Goal: Transaction & Acquisition: Book appointment/travel/reservation

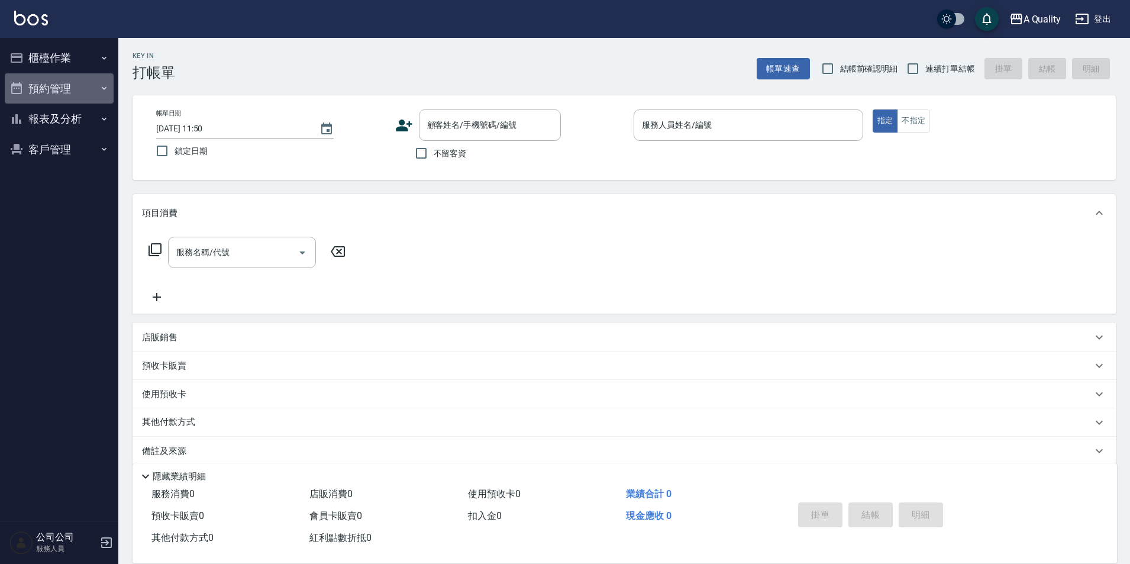
click at [85, 93] on button "預約管理" at bounding box center [59, 88] width 109 height 31
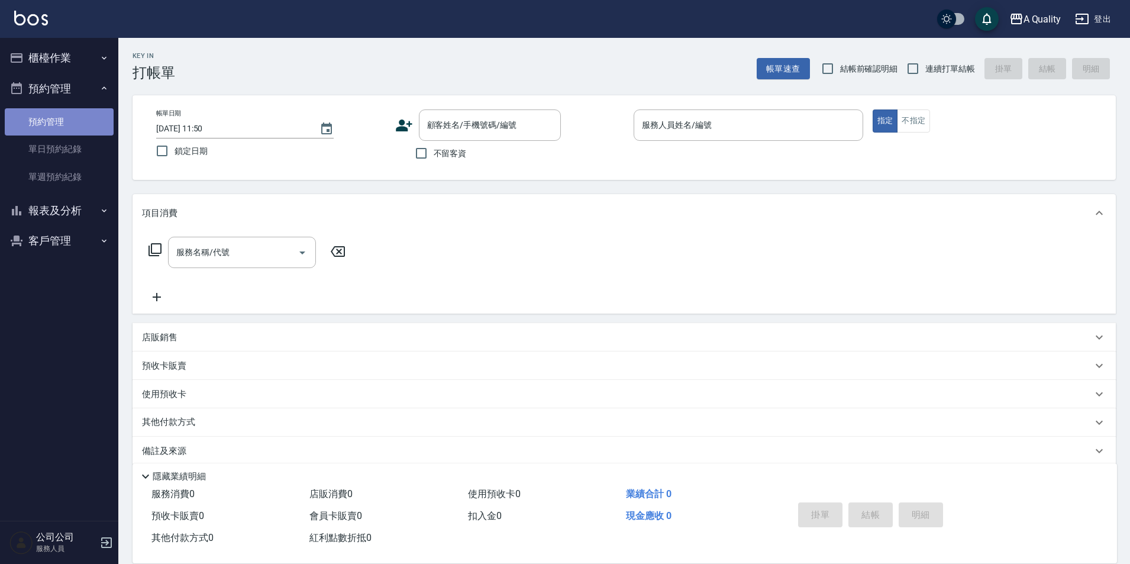
click at [79, 130] on link "預約管理" at bounding box center [59, 121] width 109 height 27
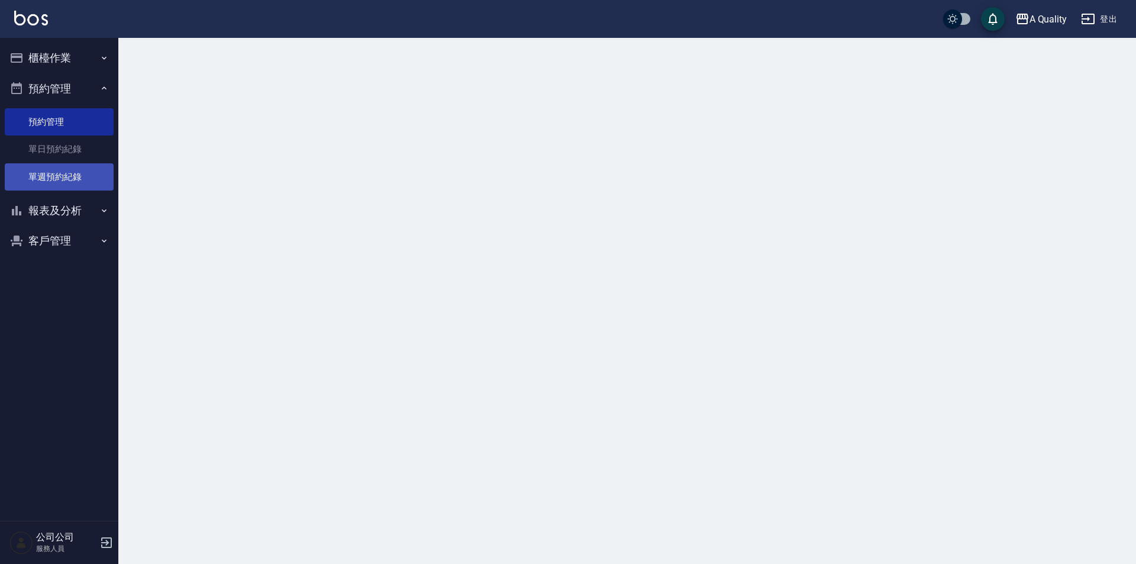
click at [76, 167] on link "單週預約紀錄" at bounding box center [59, 176] width 109 height 27
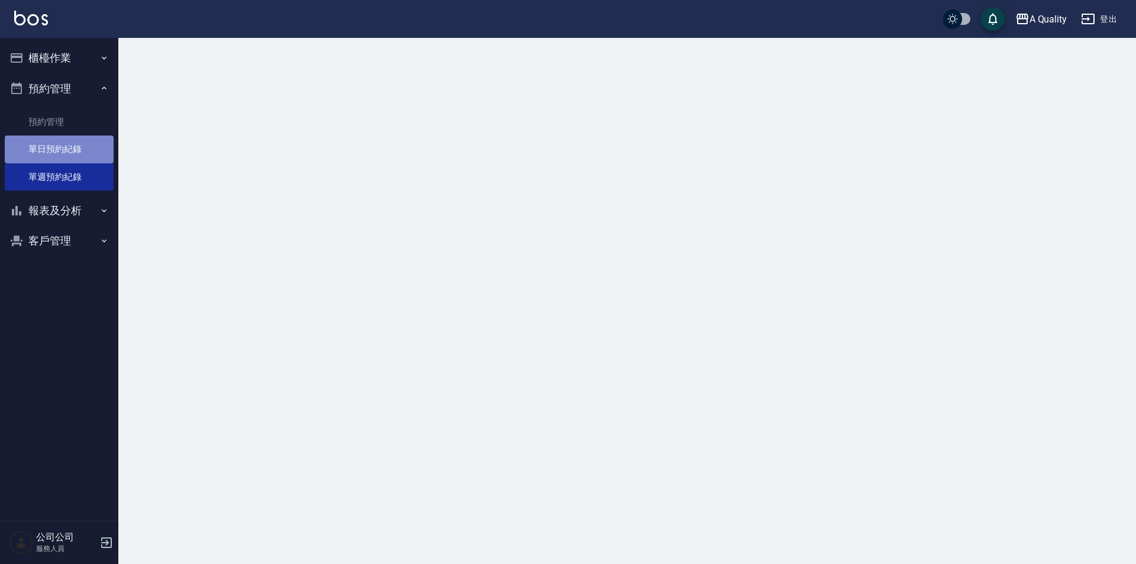
click at [69, 150] on link "單日預約紀錄" at bounding box center [59, 148] width 109 height 27
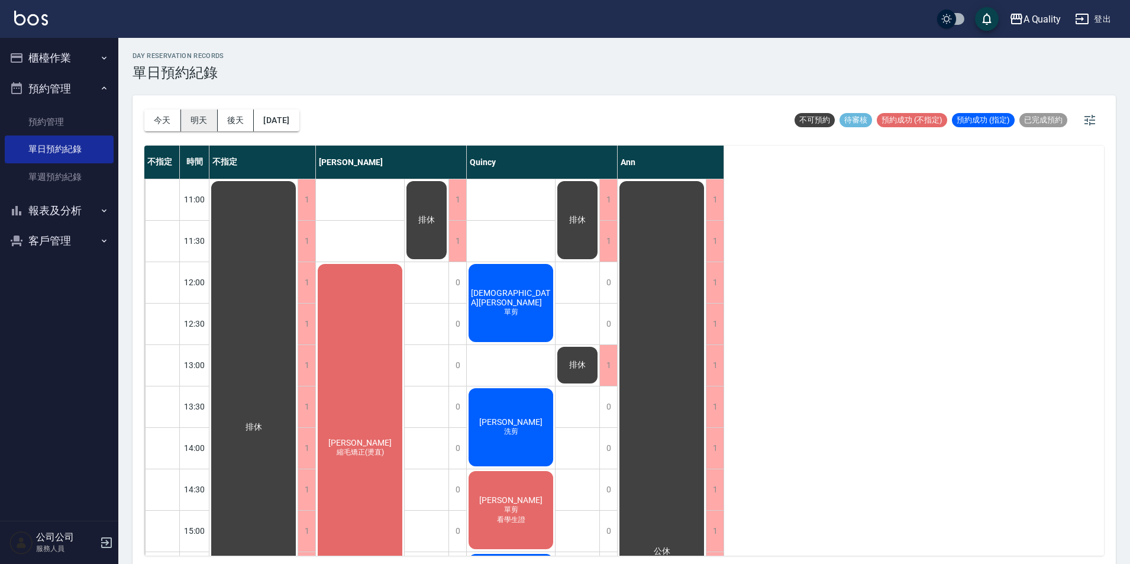
click at [203, 119] on button "明天" at bounding box center [199, 120] width 37 height 22
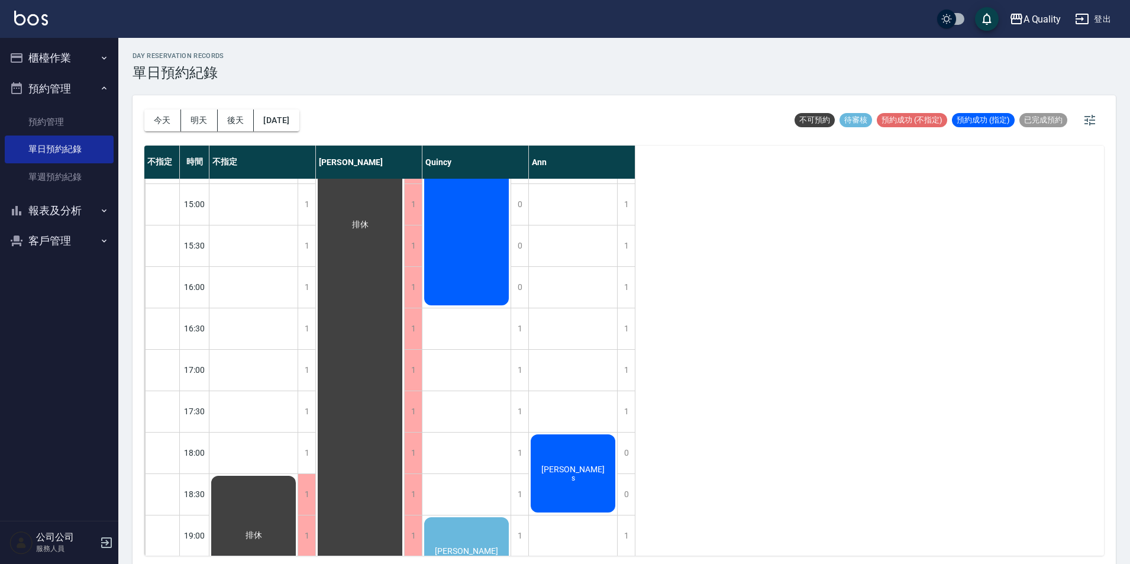
scroll to position [260, 0]
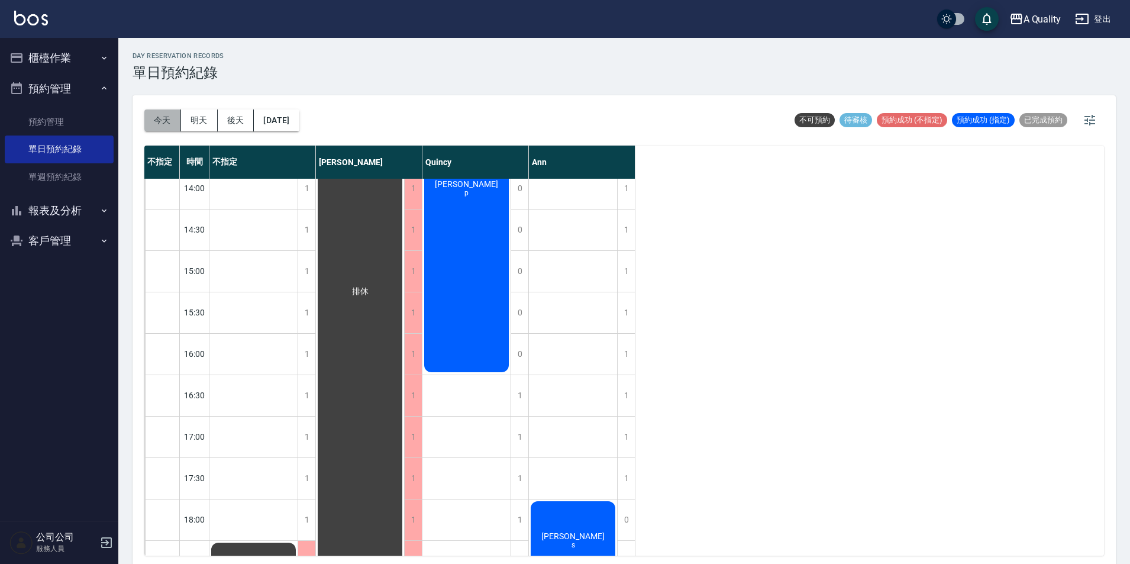
click at [172, 115] on button "今天" at bounding box center [162, 120] width 37 height 22
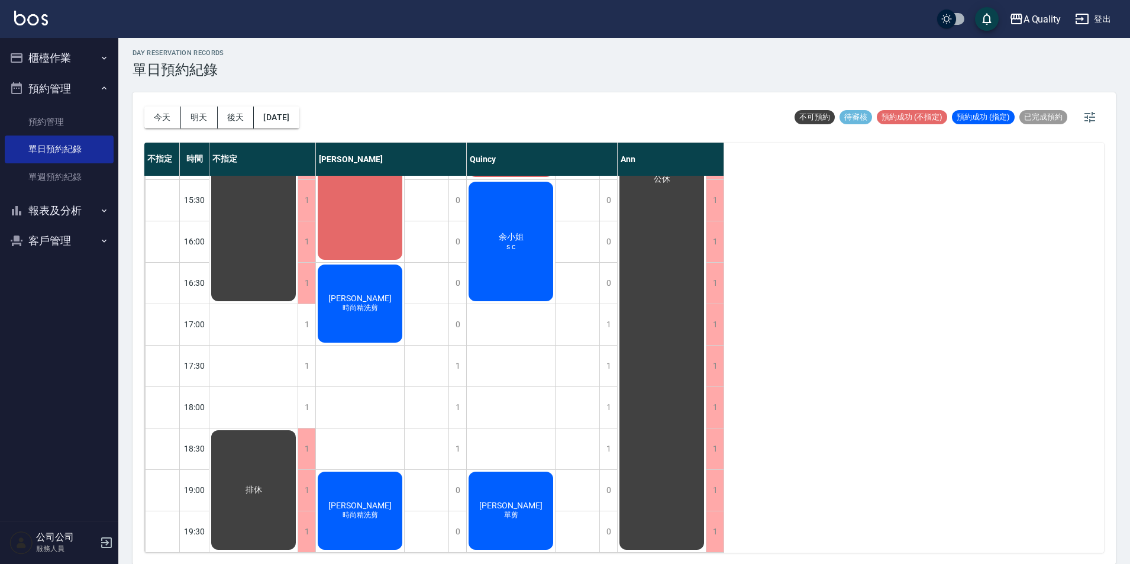
scroll to position [4, 0]
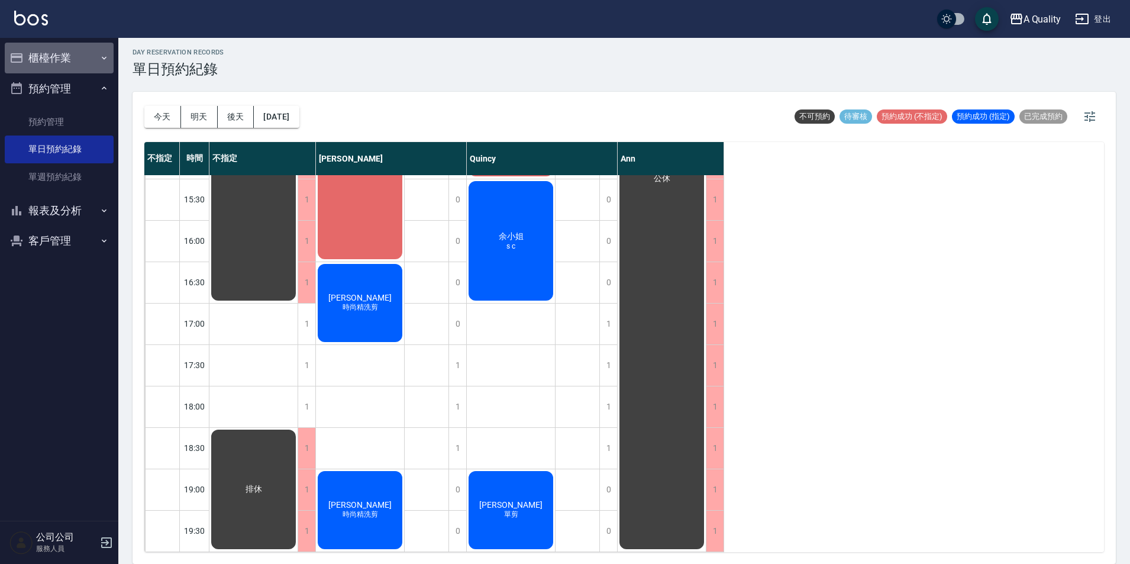
click at [76, 56] on button "櫃檯作業" at bounding box center [59, 58] width 109 height 31
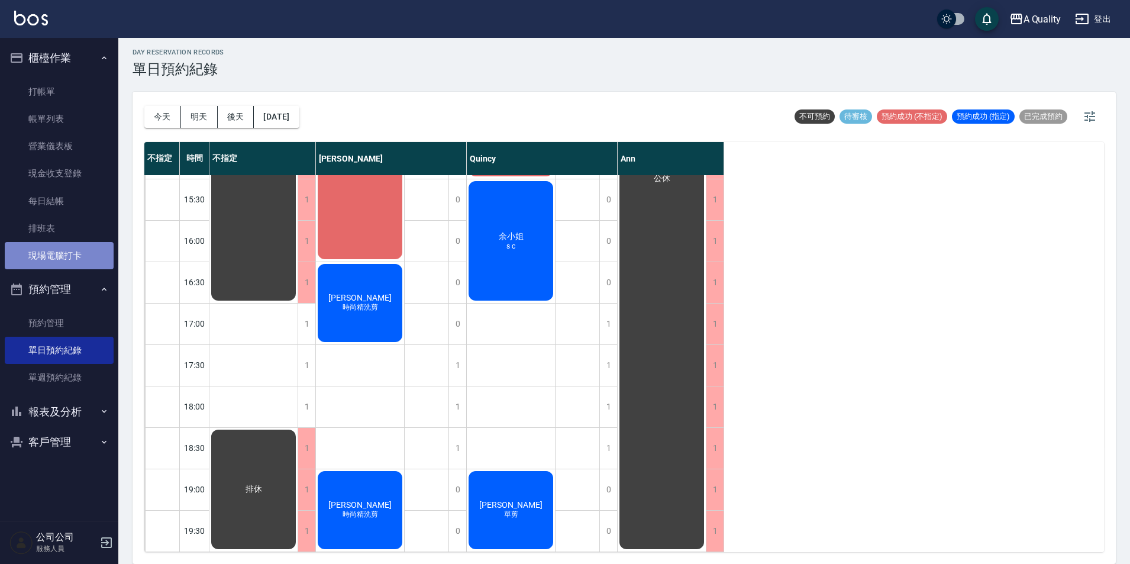
click at [71, 254] on link "現場電腦打卡" at bounding box center [59, 255] width 109 height 27
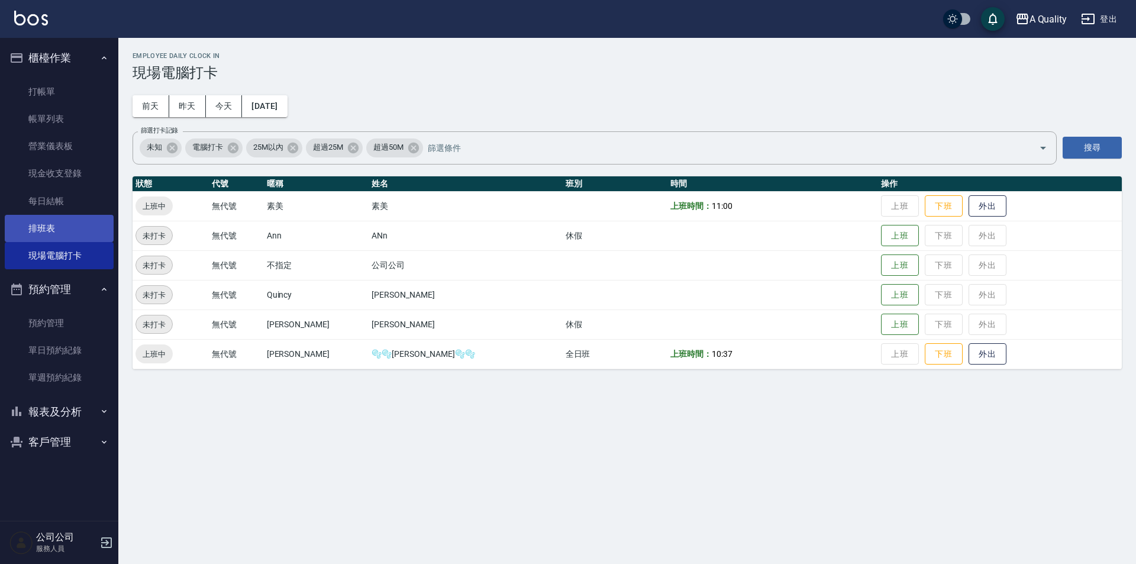
click at [48, 224] on link "排班表" at bounding box center [59, 228] width 109 height 27
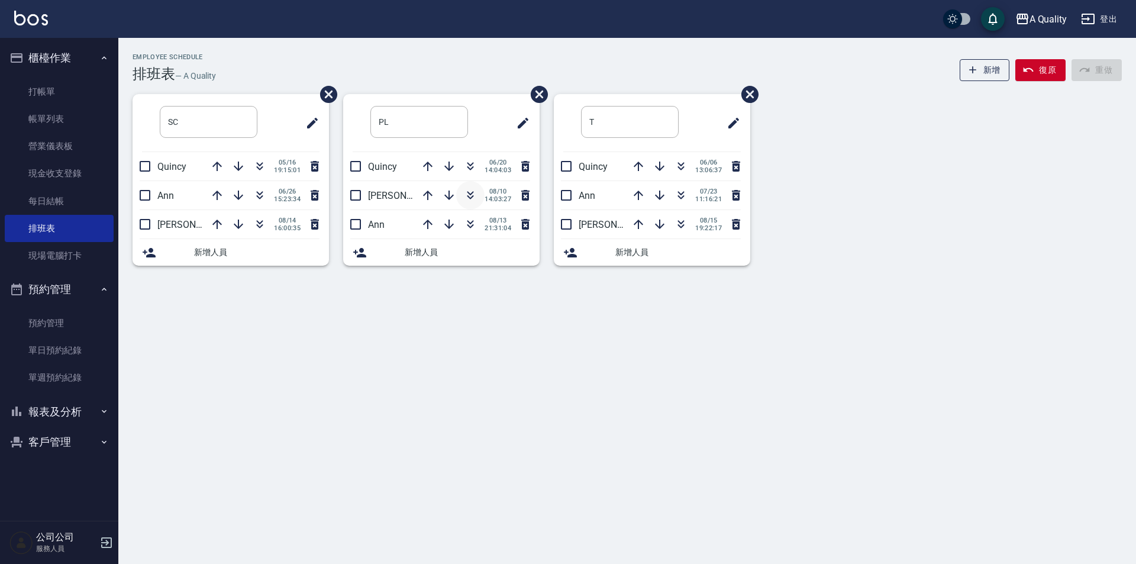
click at [473, 198] on icon "button" at bounding box center [470, 195] width 14 height 14
click at [1036, 73] on button "復原" at bounding box center [1040, 70] width 50 height 22
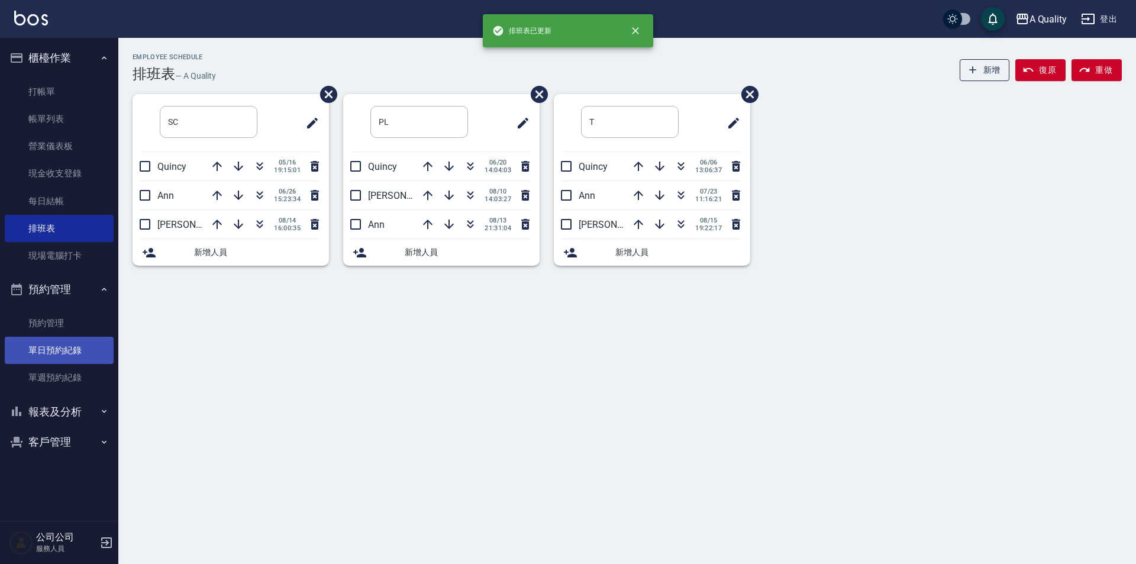
click at [50, 344] on link "單日預約紀錄" at bounding box center [59, 350] width 109 height 27
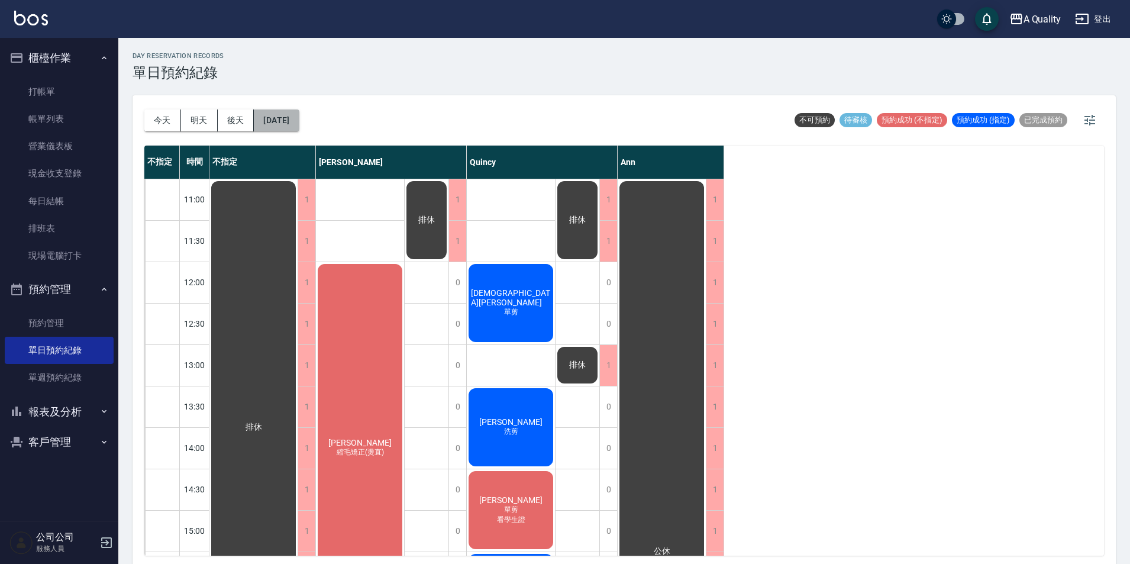
click at [299, 116] on button "[DATE]" at bounding box center [276, 120] width 45 height 22
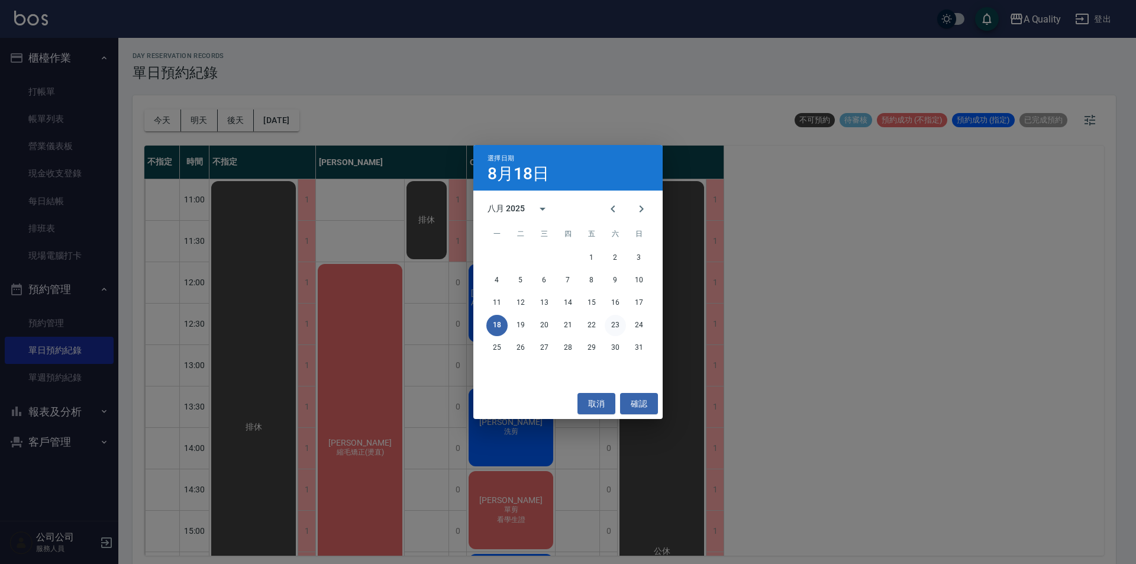
click at [617, 324] on button "23" at bounding box center [614, 325] width 21 height 21
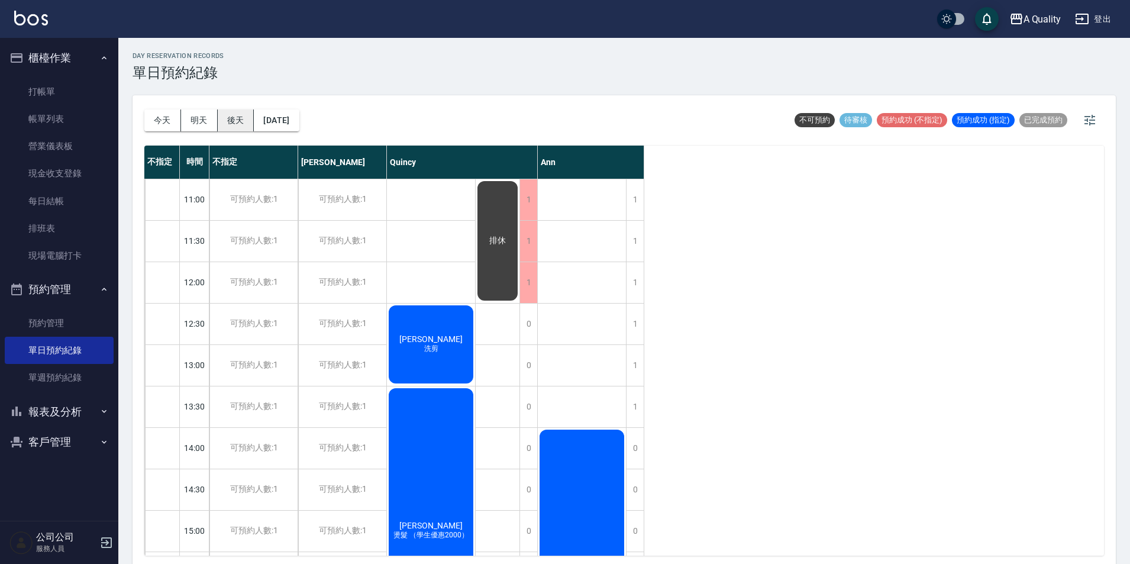
click at [222, 117] on button "後天" at bounding box center [236, 120] width 37 height 22
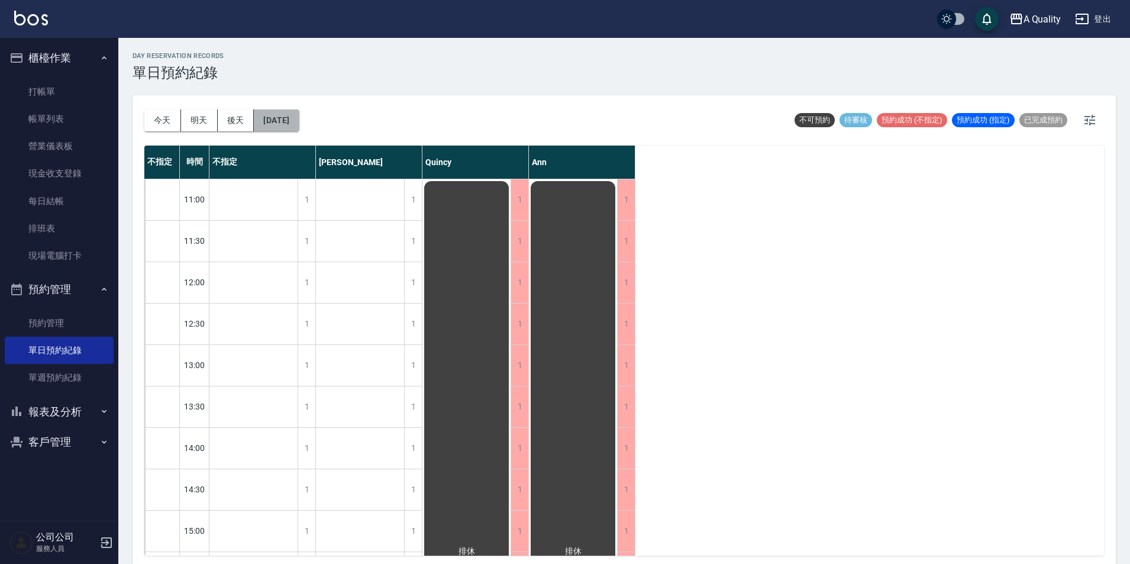
click at [299, 114] on button "2025/08/20" at bounding box center [276, 120] width 45 height 22
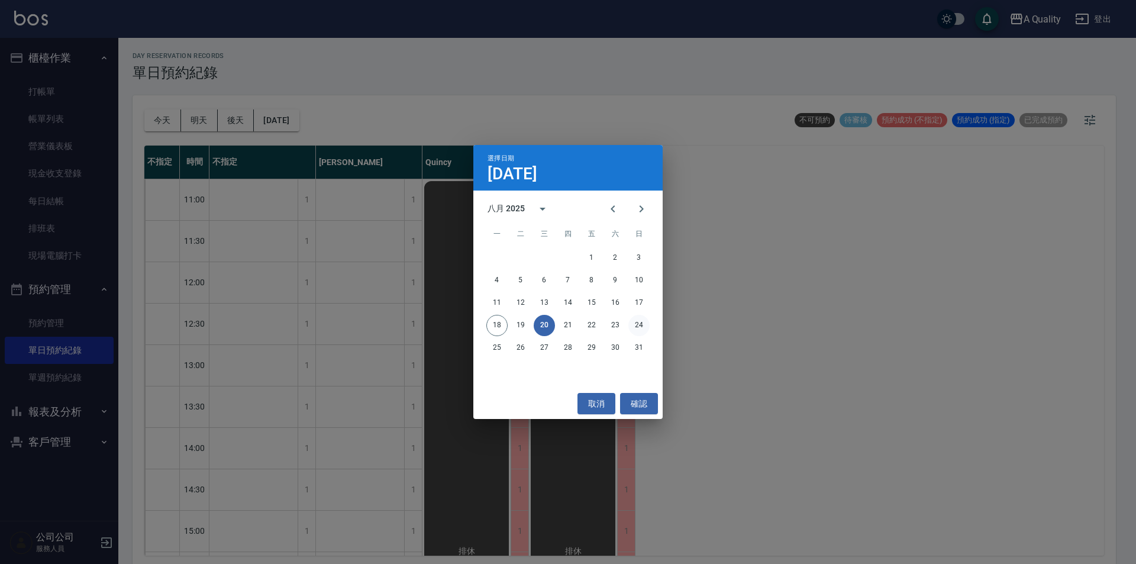
click at [638, 322] on button "24" at bounding box center [638, 325] width 21 height 21
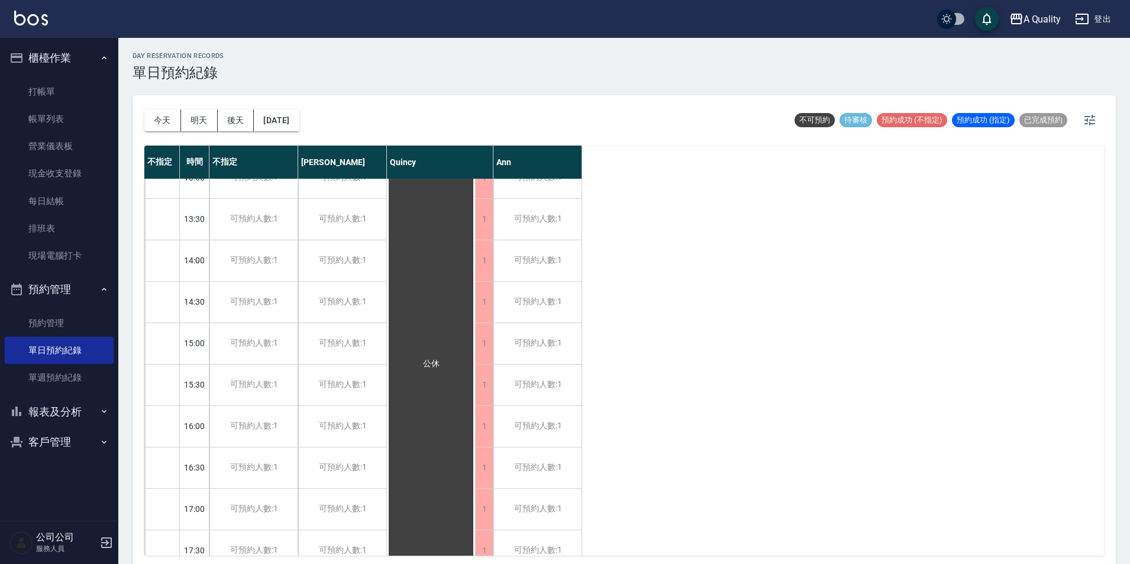
scroll to position [141, 0]
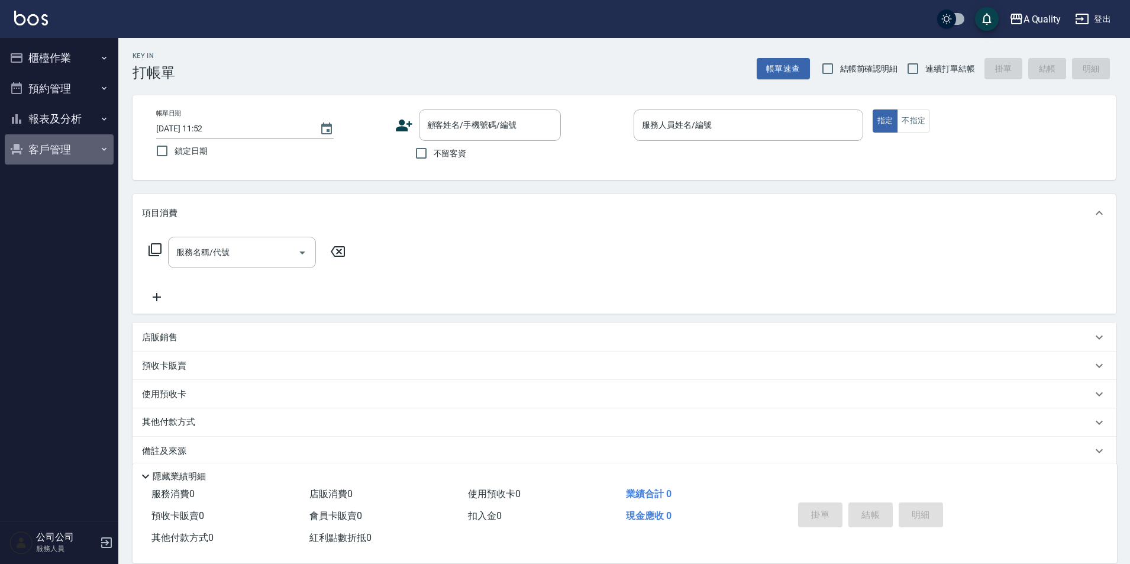
drag, startPoint x: 59, startPoint y: 140, endPoint x: 45, endPoint y: 181, distance: 43.0
click at [59, 141] on button "客戶管理" at bounding box center [59, 149] width 109 height 31
click at [44, 190] on link "客戶列表" at bounding box center [59, 182] width 109 height 27
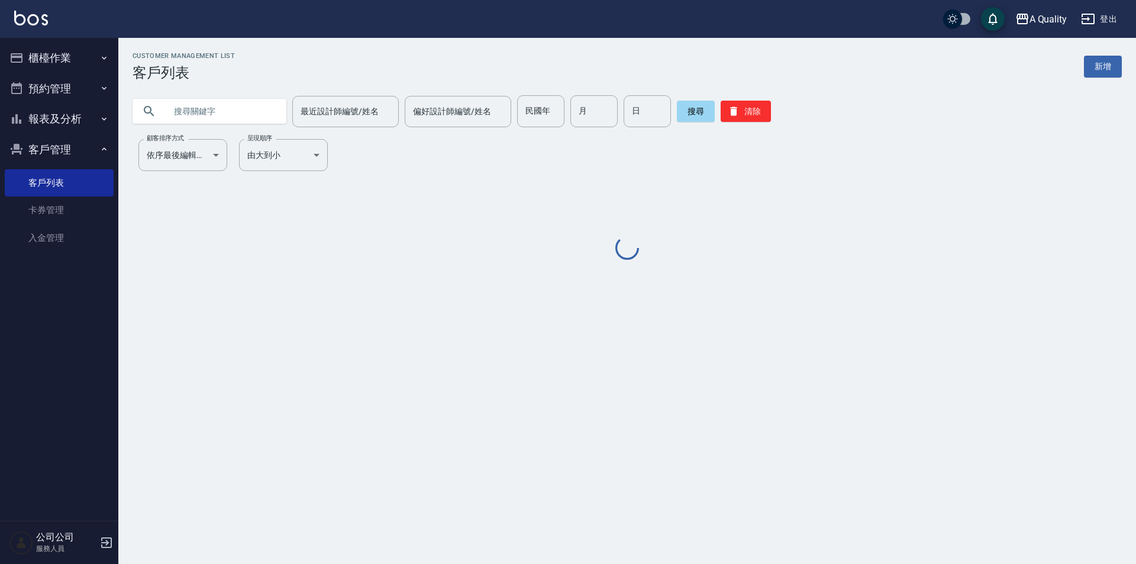
click at [241, 111] on input "text" at bounding box center [221, 111] width 111 height 32
paste input "[PERSON_NAME]"
type input "[PERSON_NAME]"
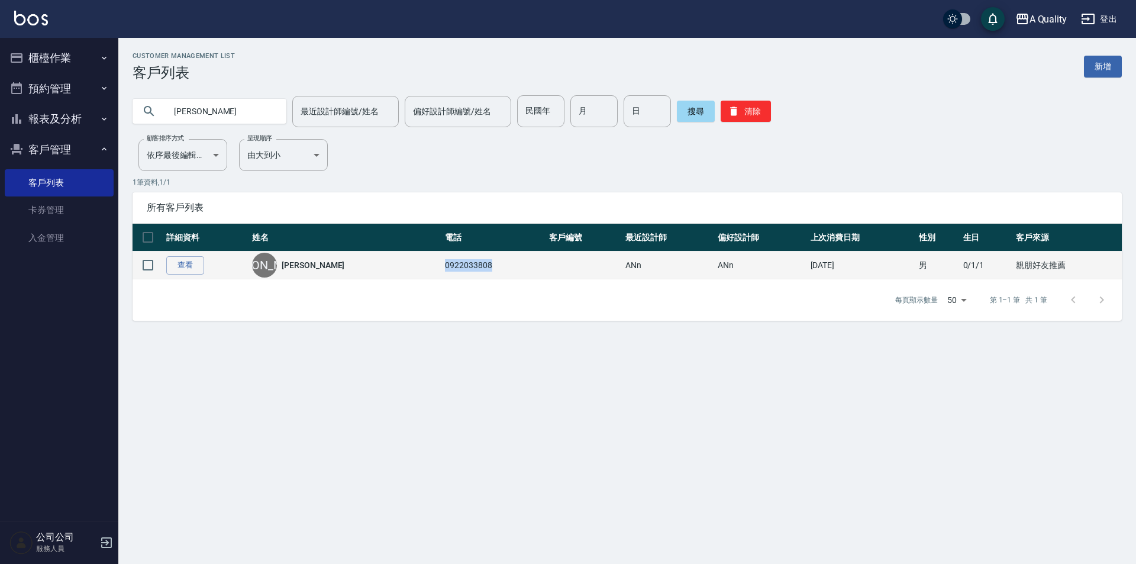
drag, startPoint x: 386, startPoint y: 264, endPoint x: 452, endPoint y: 265, distance: 66.2
click at [452, 265] on td "0922033808" at bounding box center [494, 265] width 104 height 28
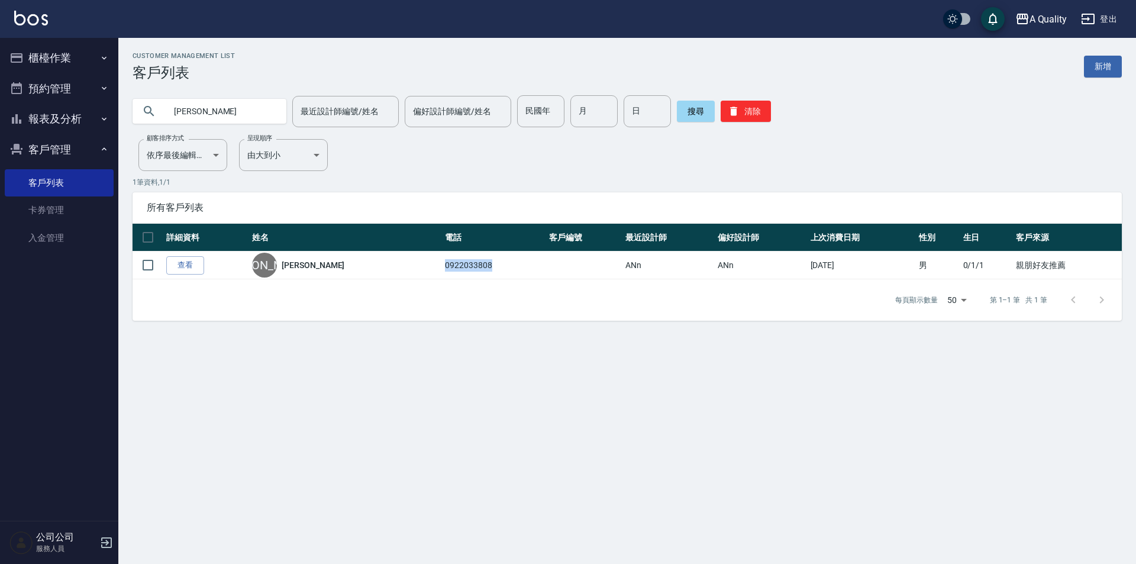
copy td "0922033808"
click at [60, 104] on button "報表及分析" at bounding box center [59, 119] width 109 height 31
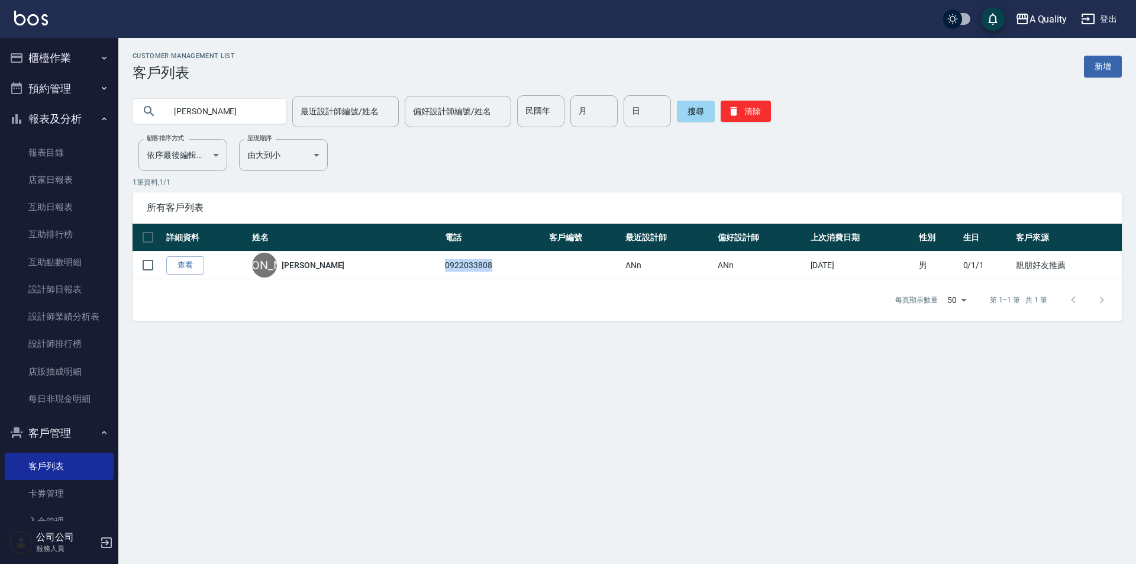
click at [55, 87] on button "預約管理" at bounding box center [59, 88] width 109 height 31
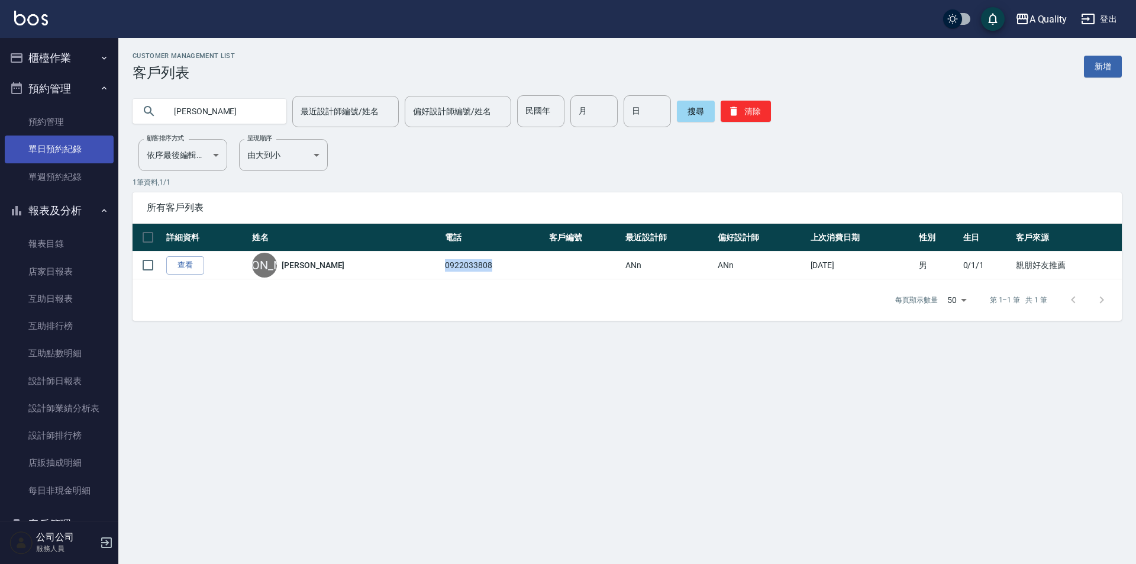
click at [48, 150] on link "單日預約紀錄" at bounding box center [59, 148] width 109 height 27
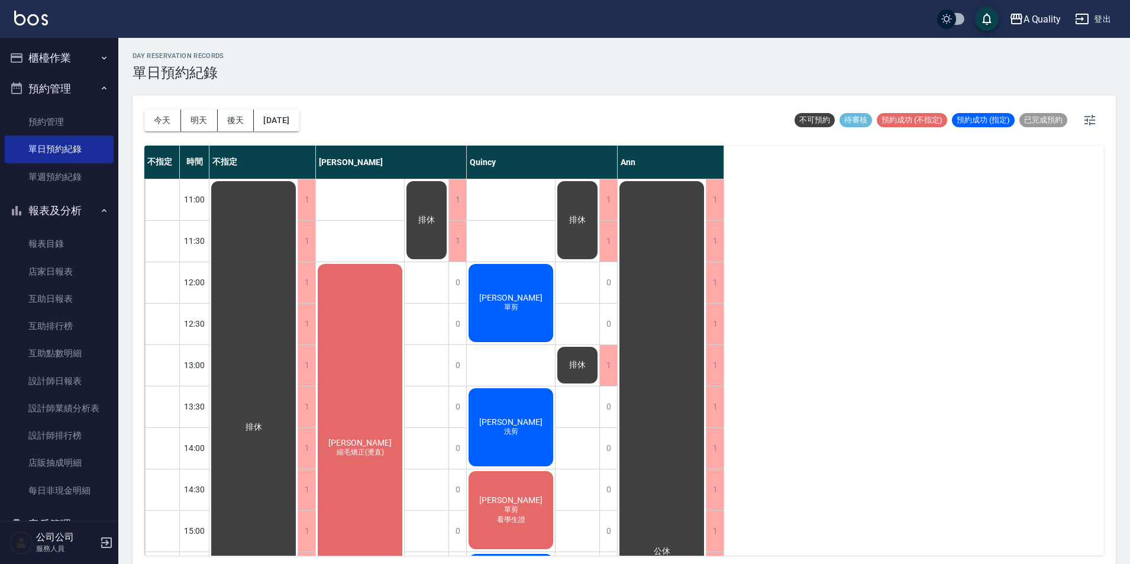
click at [343, 119] on div "day Reservation records 單日預約紀錄 [DATE] [DATE] [DATE] [DATE] 不可預約 待審核 預約成功 (不指定) …" at bounding box center [623, 302] width 1011 height 529
click at [299, 118] on button "[DATE]" at bounding box center [276, 120] width 45 height 22
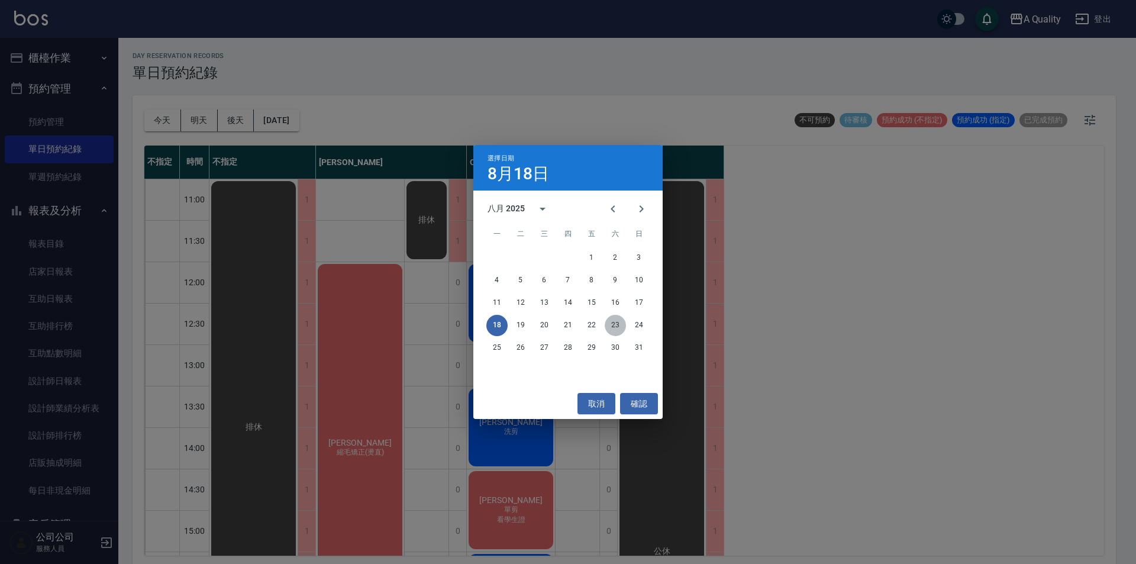
click at [614, 334] on button "23" at bounding box center [614, 325] width 21 height 21
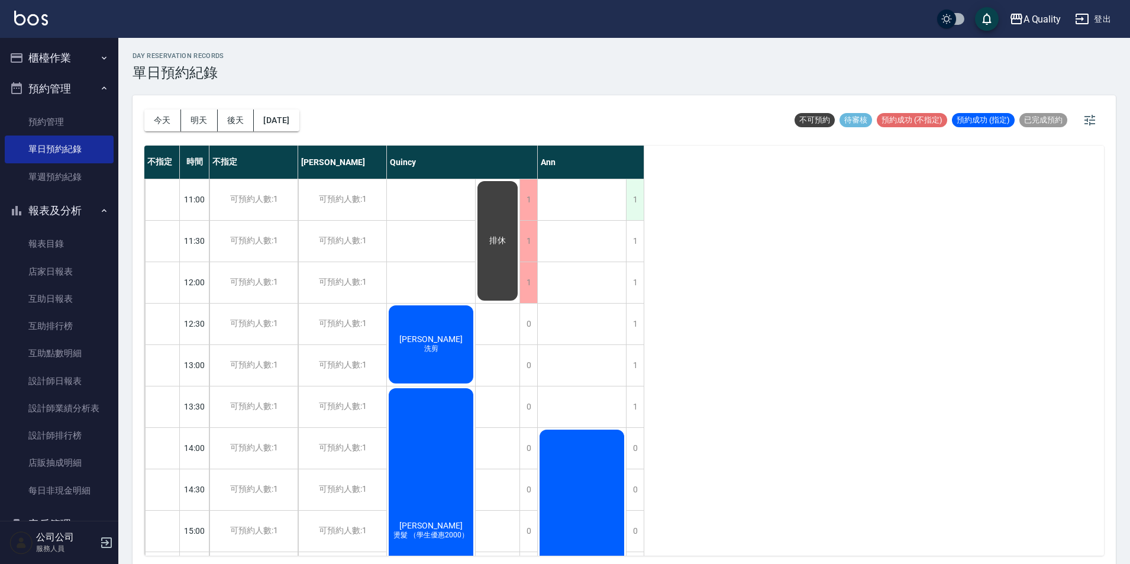
click at [635, 195] on div "1" at bounding box center [635, 199] width 18 height 41
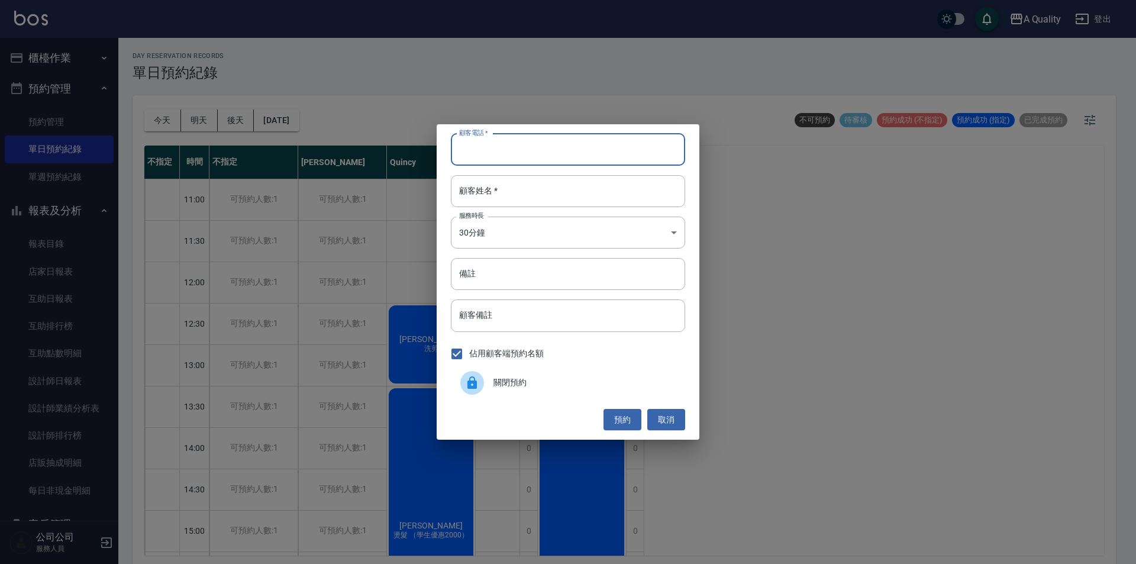
click at [518, 142] on input "顧客電話   *" at bounding box center [568, 150] width 234 height 32
paste input "0922033808"
type input "0922033808"
click at [478, 179] on div "顧客姓名   * 顧客姓名   *" at bounding box center [568, 191] width 234 height 32
type input "C"
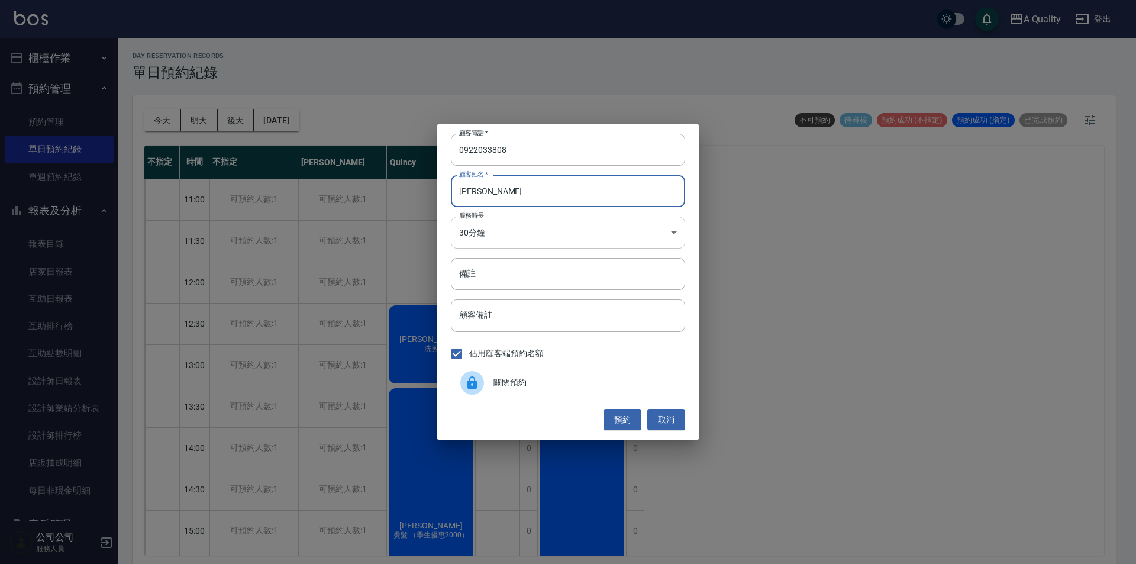
type input "[PERSON_NAME]"
click at [492, 237] on body "A Quality 登出 櫃檯作業 打帳單 帳單列表 營業儀表板 現金收支登錄 每日結帳 排班表 現場電腦打卡 預約管理 預約管理 單日預約紀錄 單週預約紀錄…" at bounding box center [568, 283] width 1136 height 567
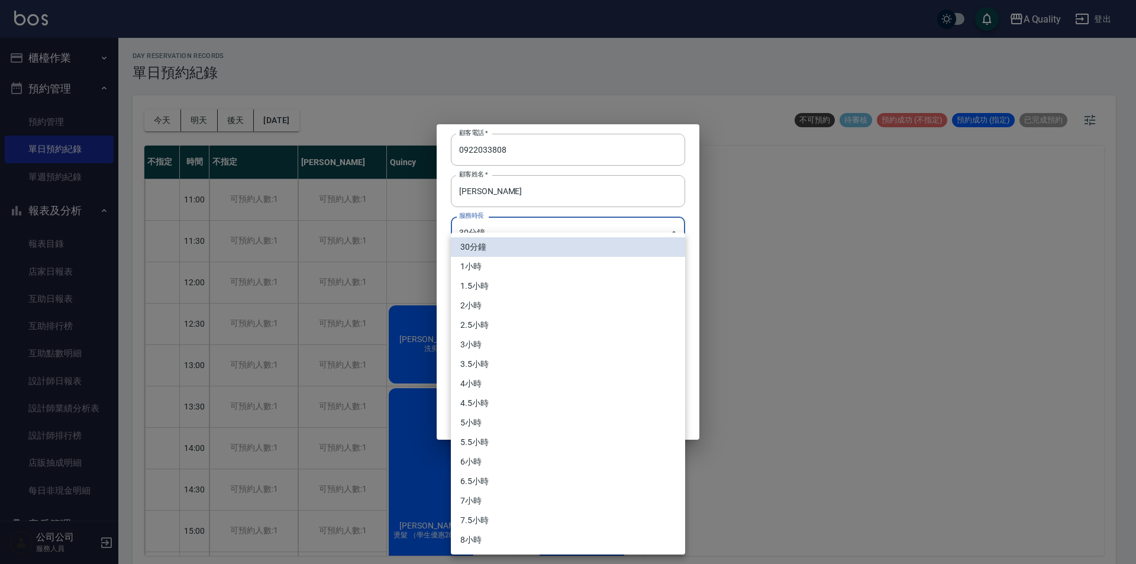
click at [493, 266] on li "1小時" at bounding box center [568, 267] width 234 height 20
type input "2"
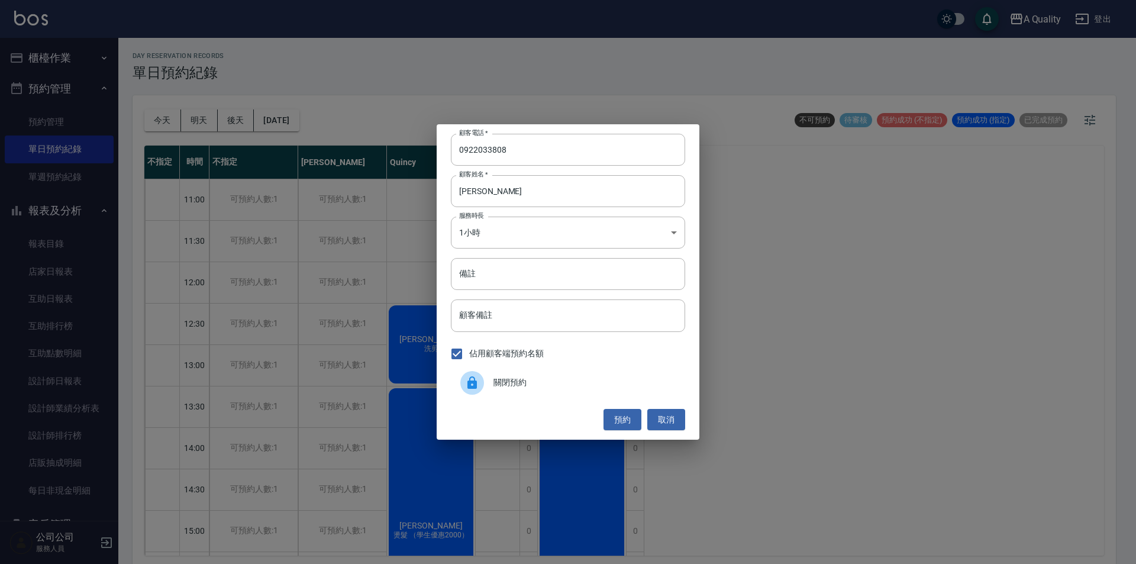
click at [492, 292] on ul "30分鐘 1小時 1.5小時 2小時 2.5小時 3小時 3.5小時 4小時 4.5小時 5小時 5.5小時 6小時 6.5小時 7小時 7.5小時 8小時" at bounding box center [568, 330] width 176 height 181
click at [489, 270] on input "備註" at bounding box center [568, 274] width 234 height 32
type input "[PERSON_NAME]"
click at [489, 270] on input "備註" at bounding box center [568, 274] width 234 height 32
type input "sc"
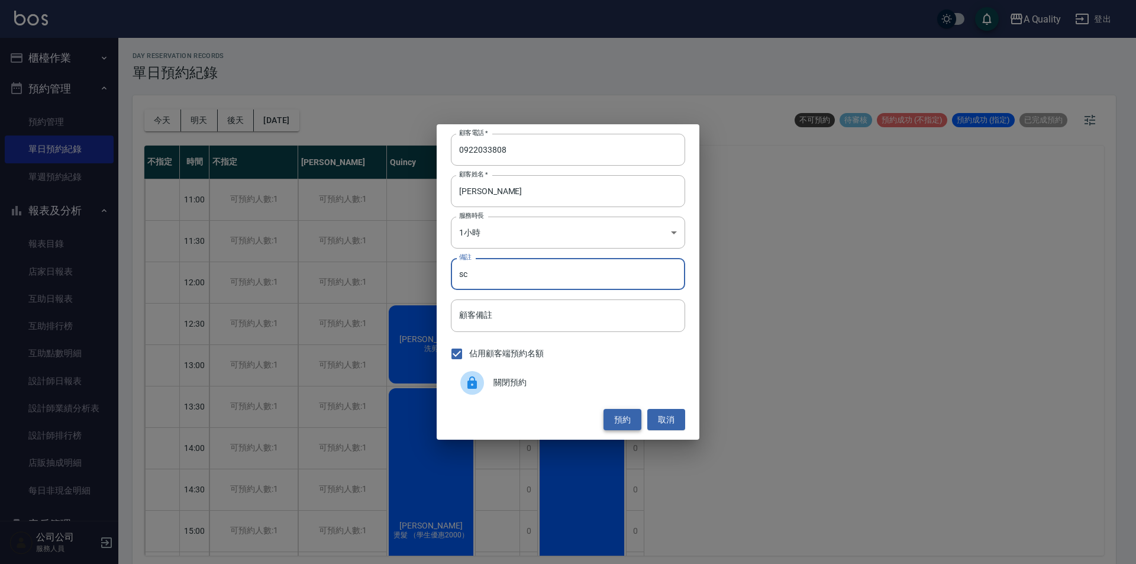
click at [620, 418] on button "預約" at bounding box center [622, 420] width 38 height 22
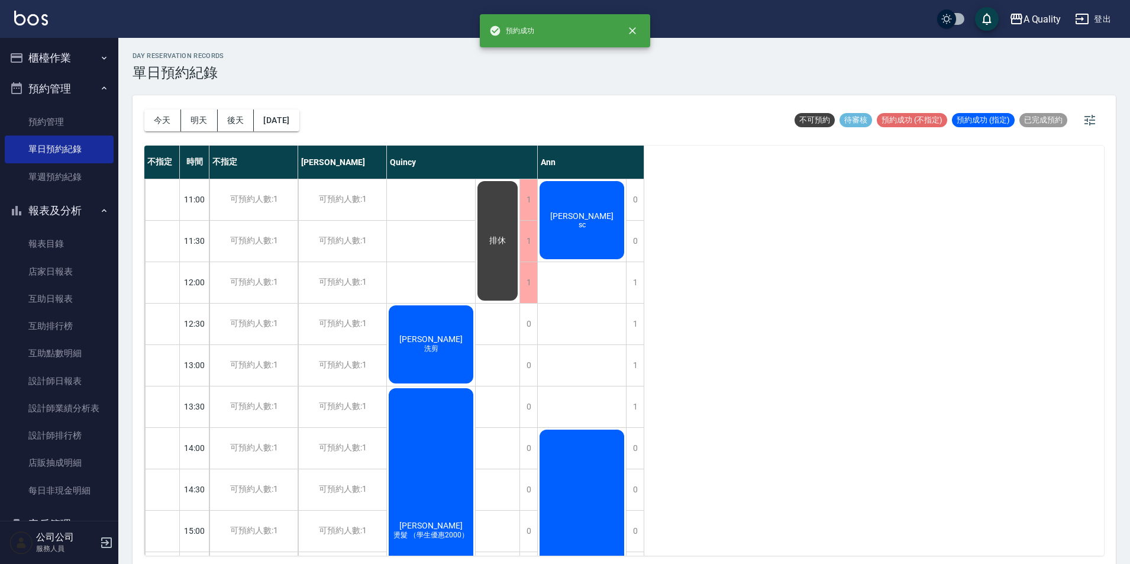
click at [475, 303] on div "[PERSON_NAME]sc" at bounding box center [431, 344] width 88 height 82
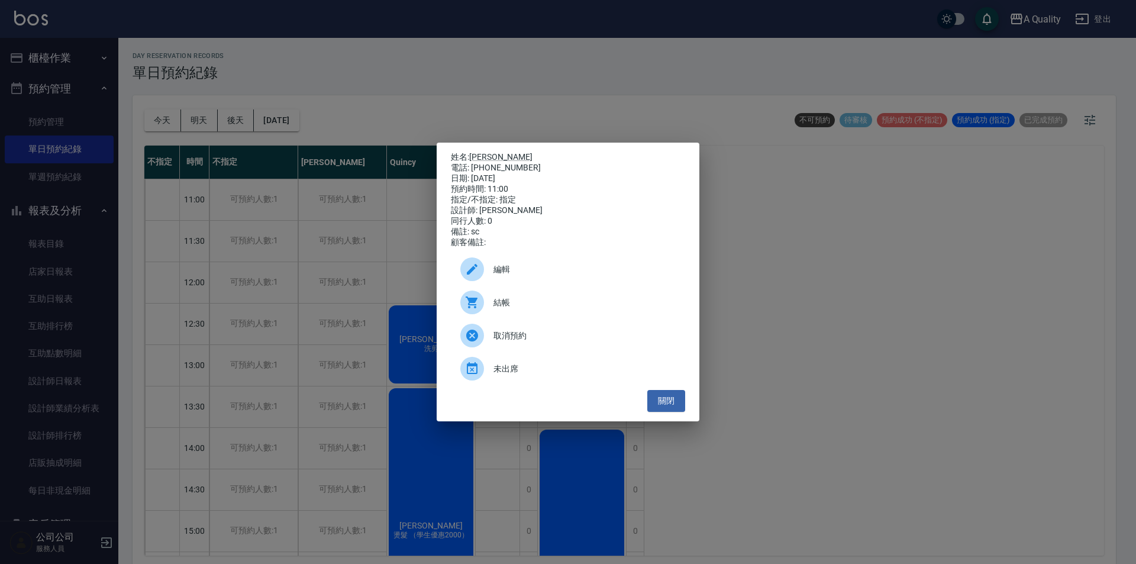
click at [516, 276] on span "編輯" at bounding box center [584, 269] width 182 height 12
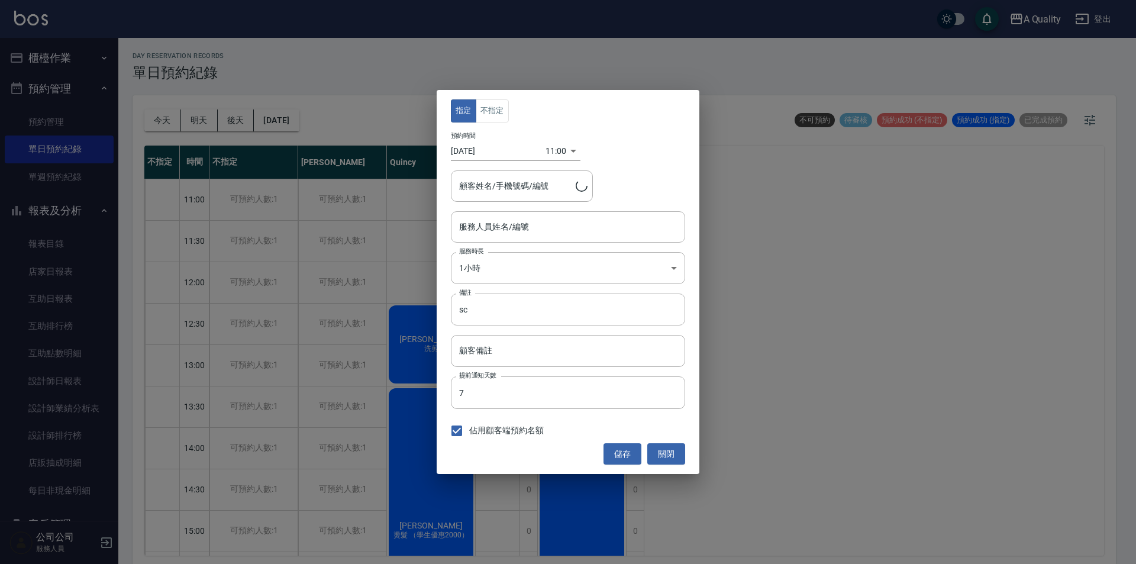
type input "Ann(無代號)"
type input "[PERSON_NAME]/0922033808/"
click at [493, 308] on input "sc" at bounding box center [568, 309] width 234 height 32
type input "s"
type input "想洗頭剪髮"
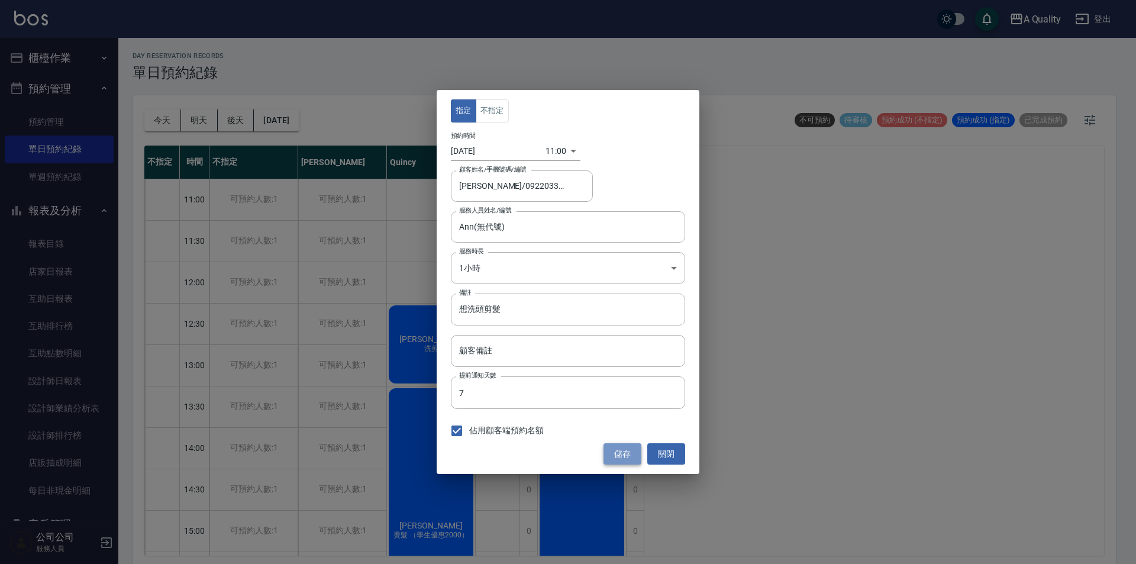
click at [626, 451] on button "儲存" at bounding box center [622, 454] width 38 height 22
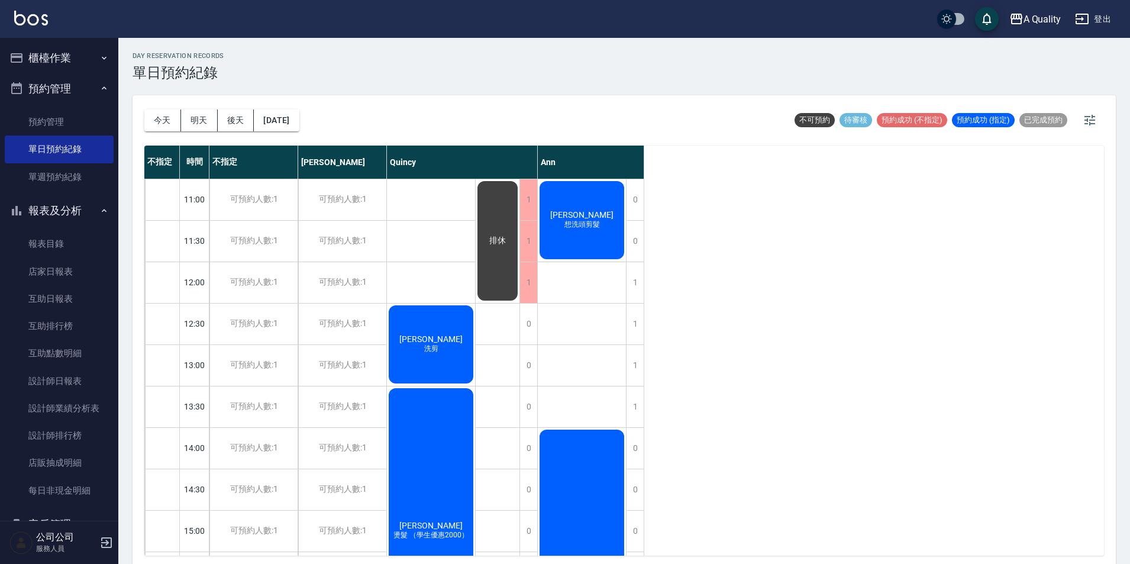
click at [465, 334] on span "[PERSON_NAME]" at bounding box center [431, 338] width 68 height 9
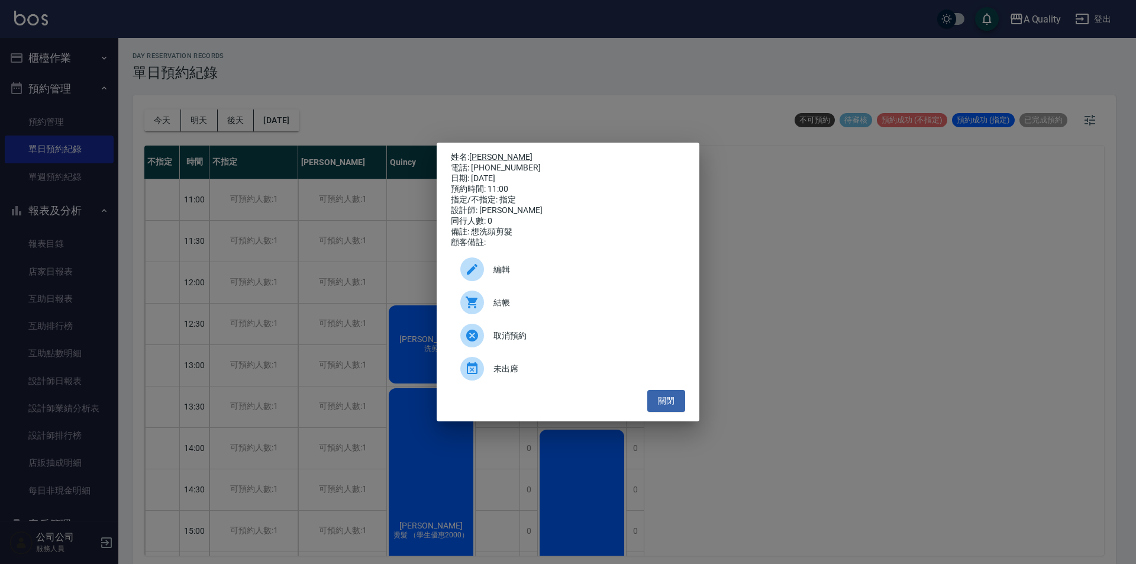
click at [493, 265] on div at bounding box center [476, 269] width 33 height 24
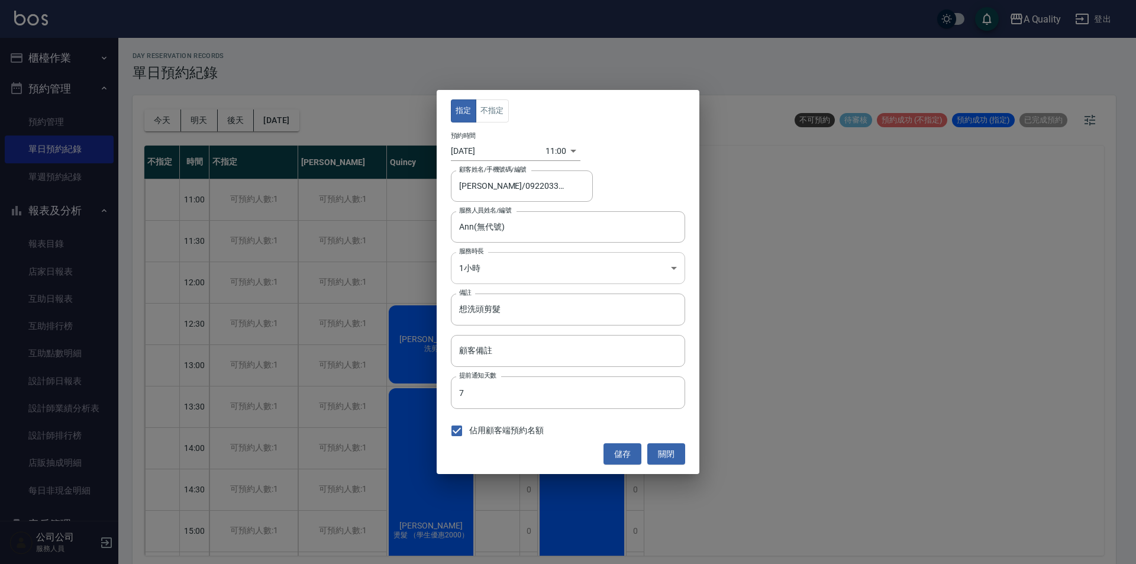
click at [525, 282] on body "A Quality 登出 櫃檯作業 打帳單 帳單列表 營業儀表板 現金收支登錄 每日結帳 排班表 現場電腦打卡 預約管理 預約管理 單日預約紀錄 單週預約紀錄…" at bounding box center [568, 283] width 1136 height 567
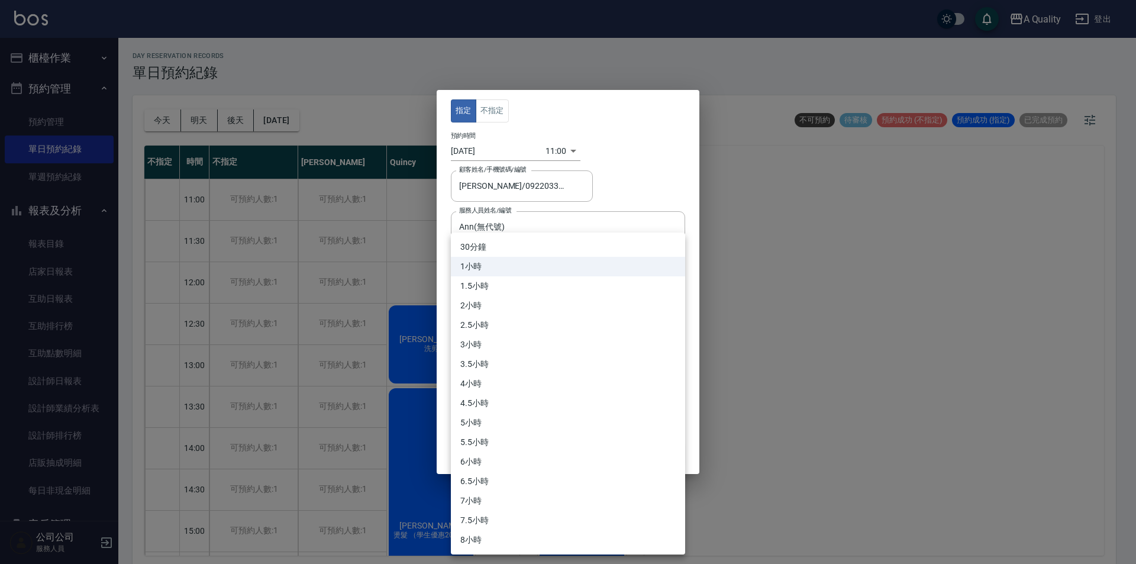
click at [474, 283] on li "1.5小時" at bounding box center [568, 286] width 234 height 20
type input "3"
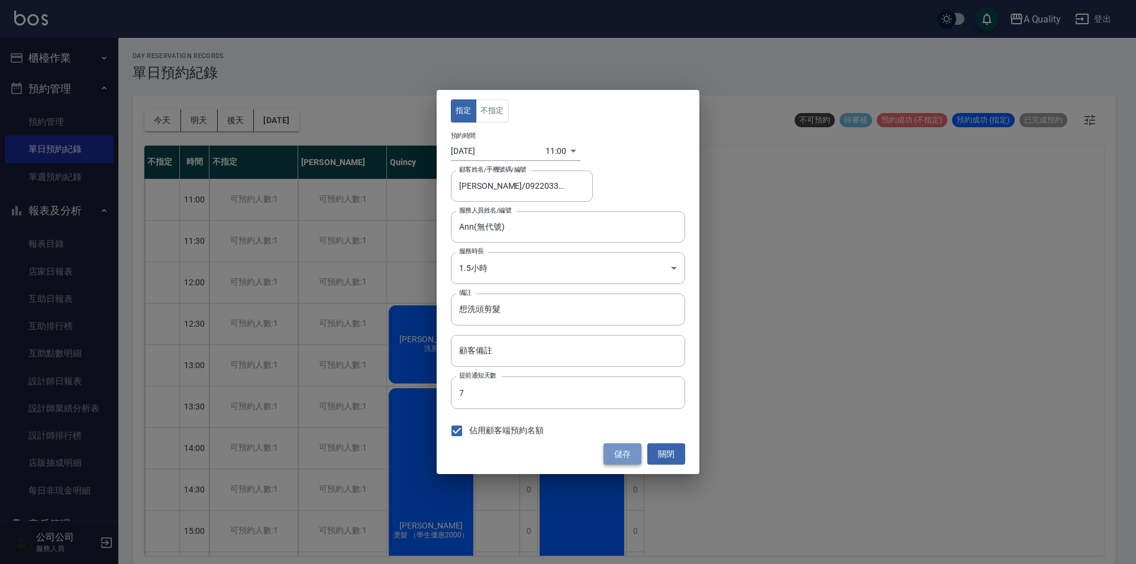
click at [616, 457] on button "儲存" at bounding box center [622, 454] width 38 height 22
